Goal: Information Seeking & Learning: Learn about a topic

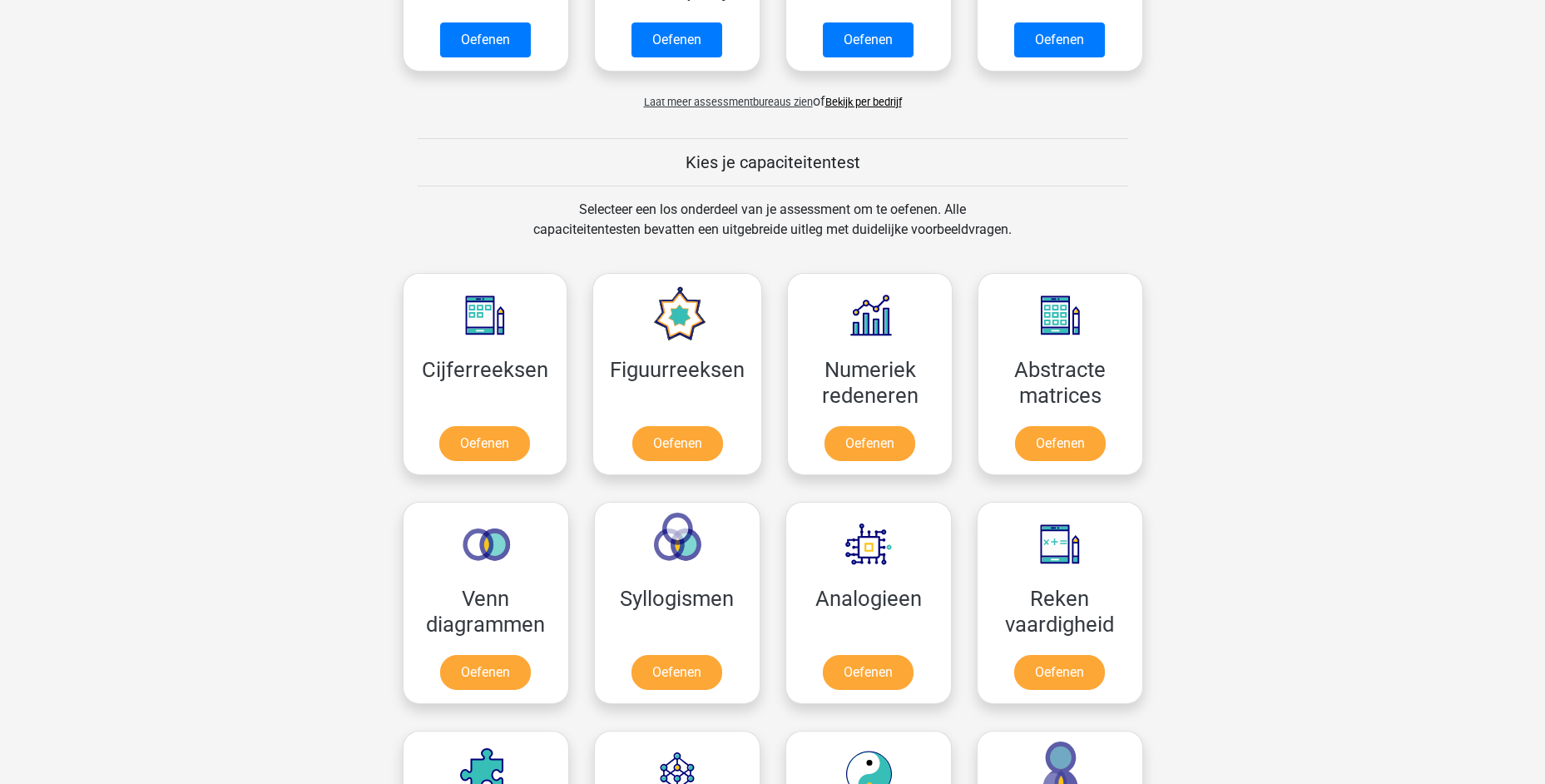
scroll to position [582, 0]
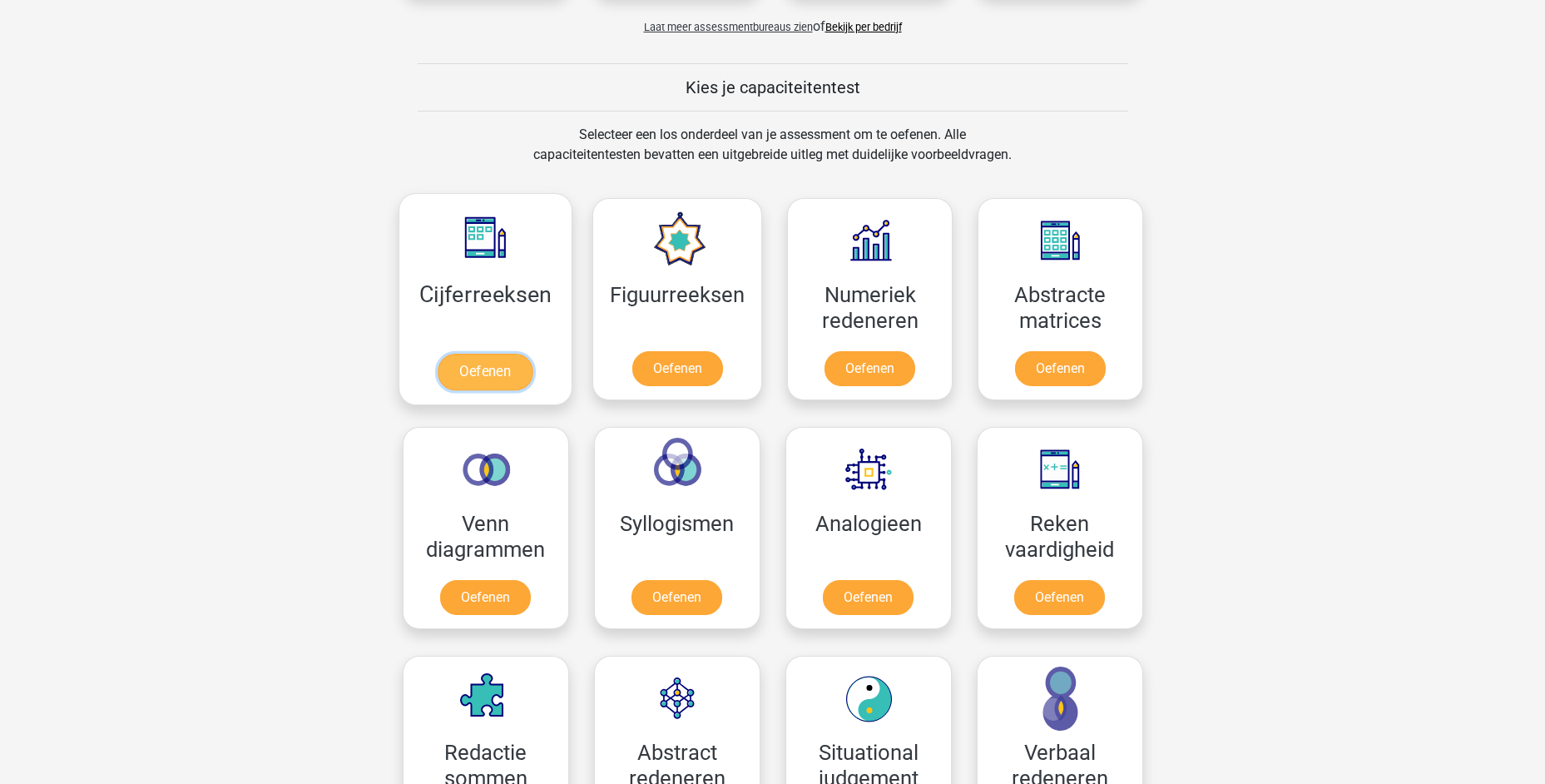
click at [472, 354] on link "Oefenen" at bounding box center [485, 372] width 94 height 37
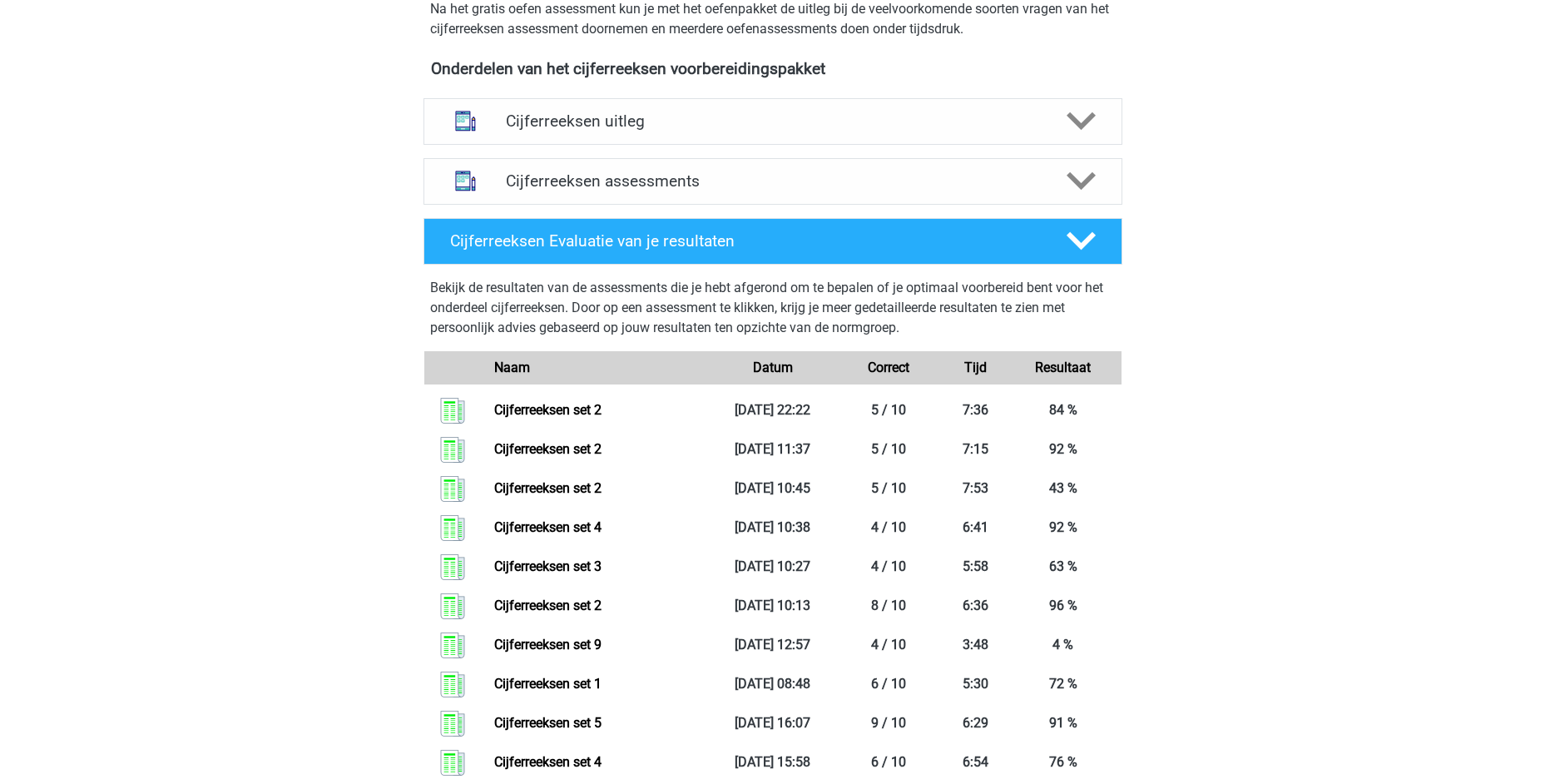
scroll to position [666, 0]
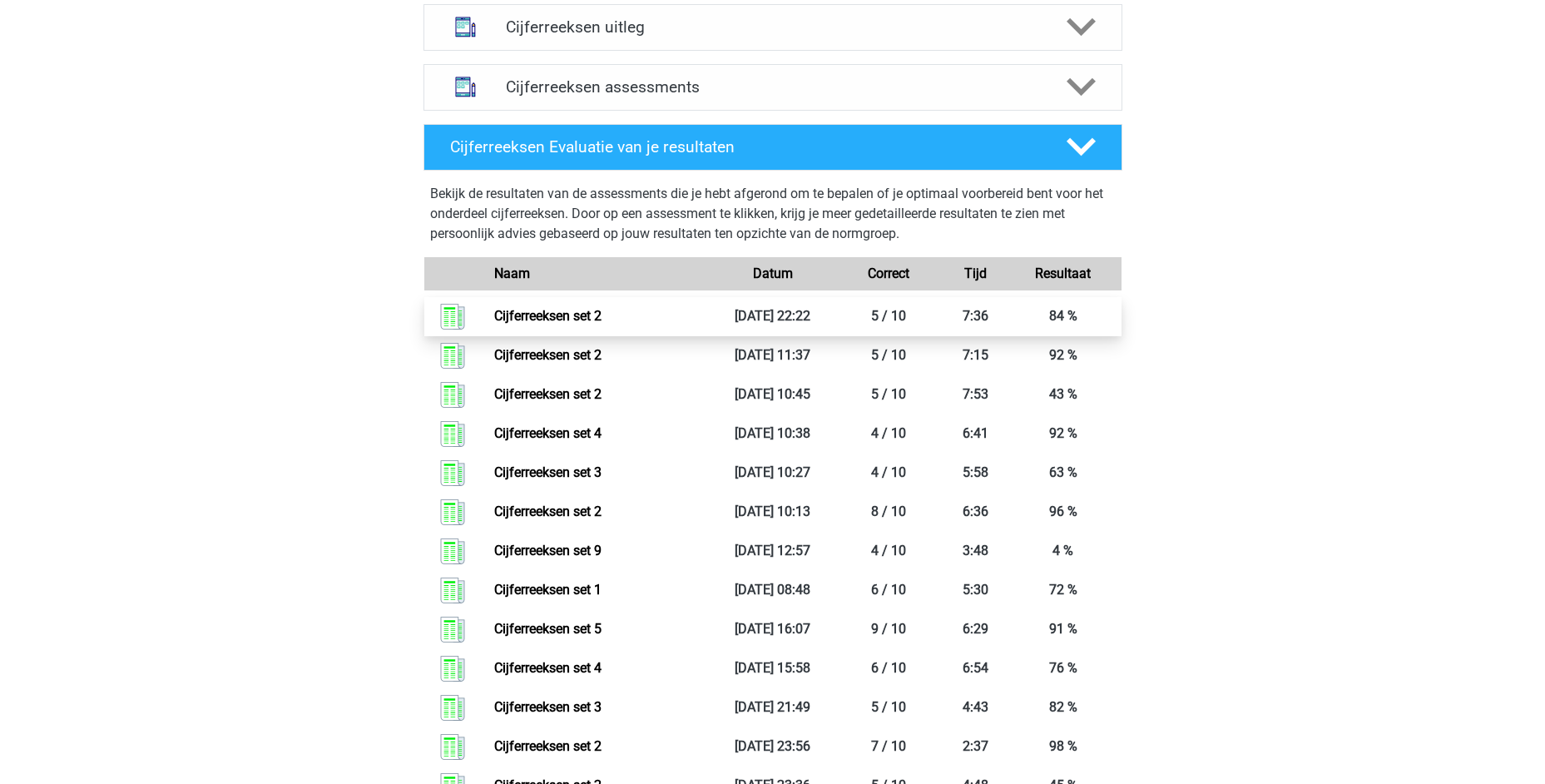
click at [572, 324] on link "Cijferreeksen set 2" at bounding box center [548, 316] width 107 height 16
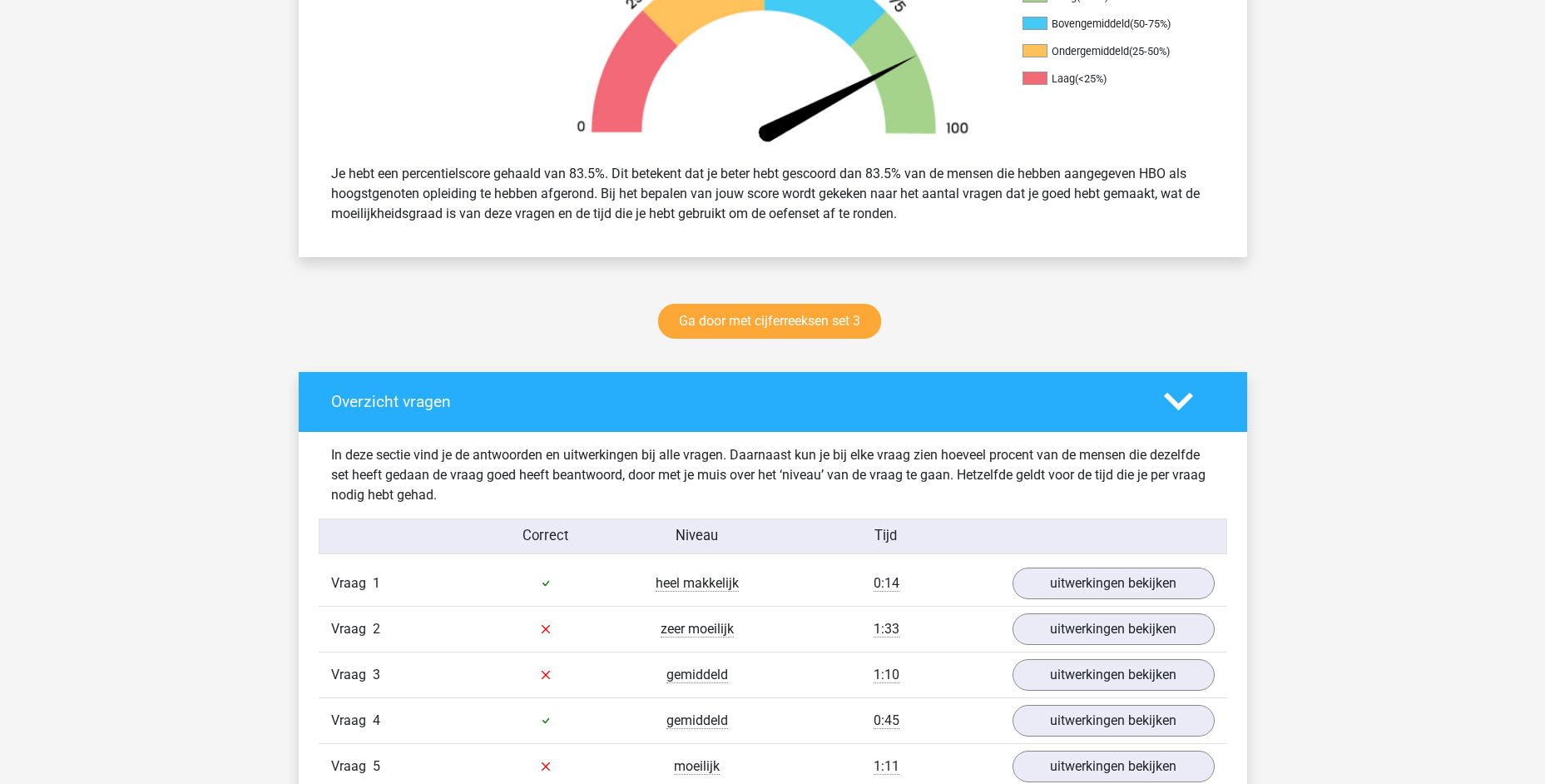
scroll to position [999, 0]
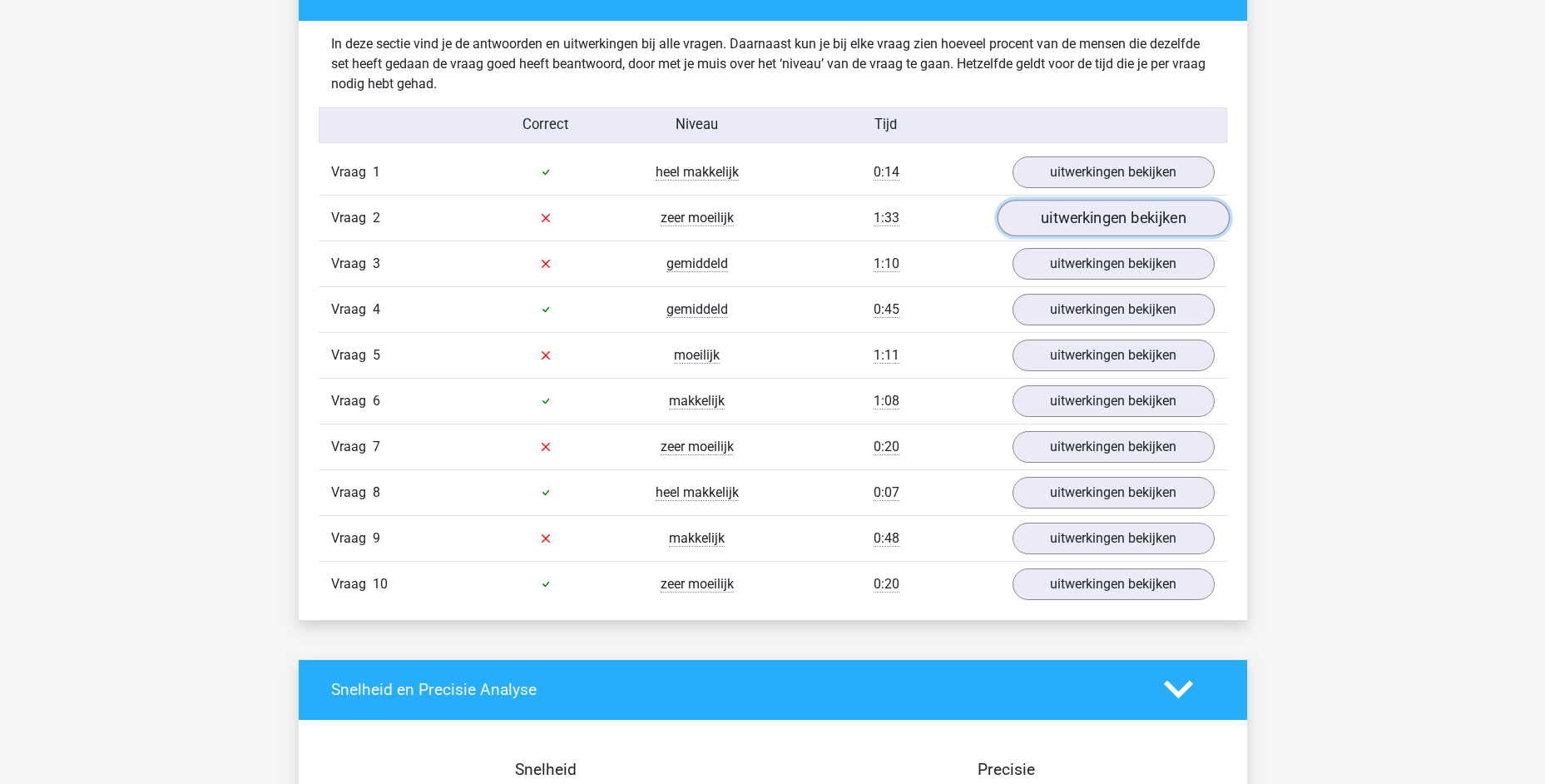
click at [1053, 218] on link "uitwerkingen bekijken" at bounding box center [1113, 218] width 232 height 37
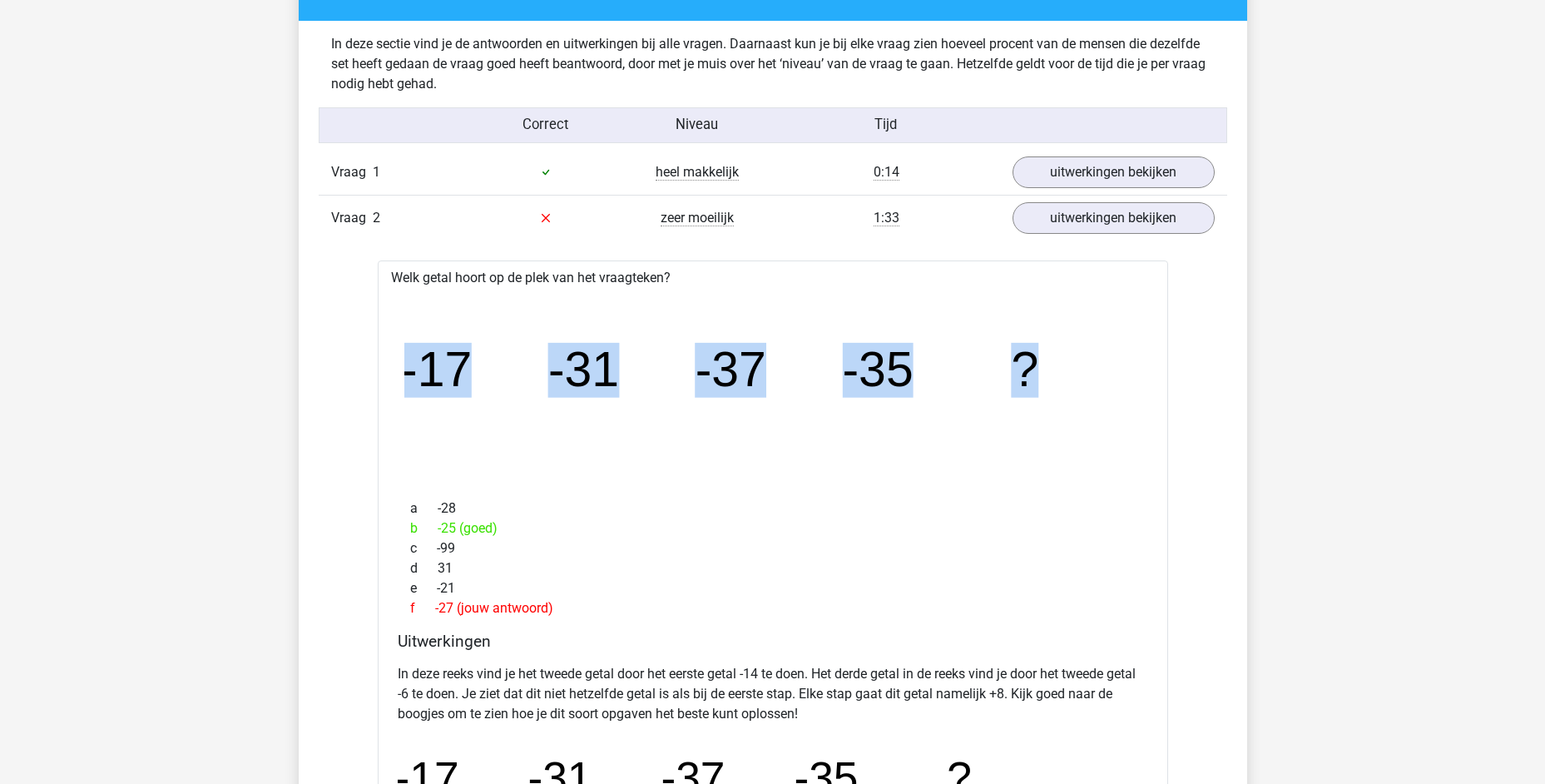
drag, startPoint x: 406, startPoint y: 371, endPoint x: 1082, endPoint y: 360, distance: 676.1
click at [1082, 360] on icon "image/svg+xml -17 -31 -37 -35 ?" at bounding box center [773, 387] width 737 height 185
copy g "-17 -31 -37 -35 ?"
